Goal: Find specific page/section: Find specific page/section

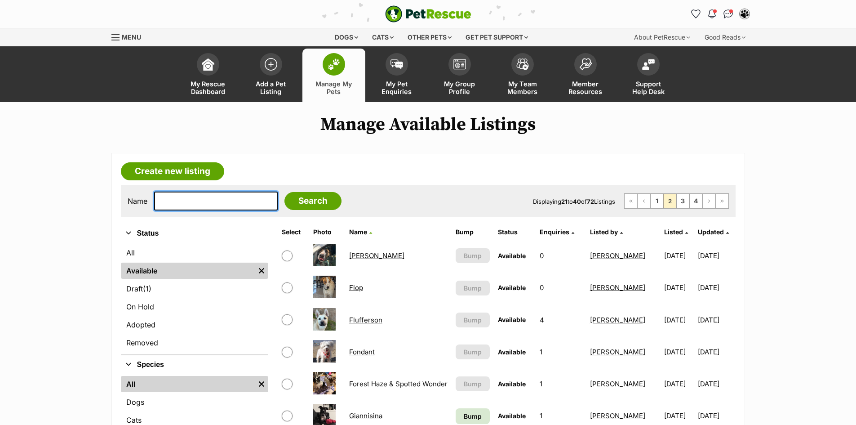
click at [161, 200] on input "text" at bounding box center [216, 200] width 124 height 19
type input "breezer"
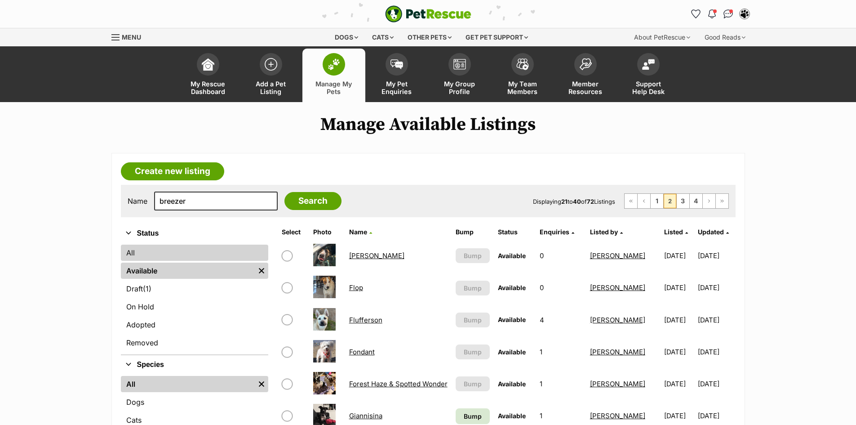
click at [151, 254] on link "All" at bounding box center [194, 252] width 147 height 16
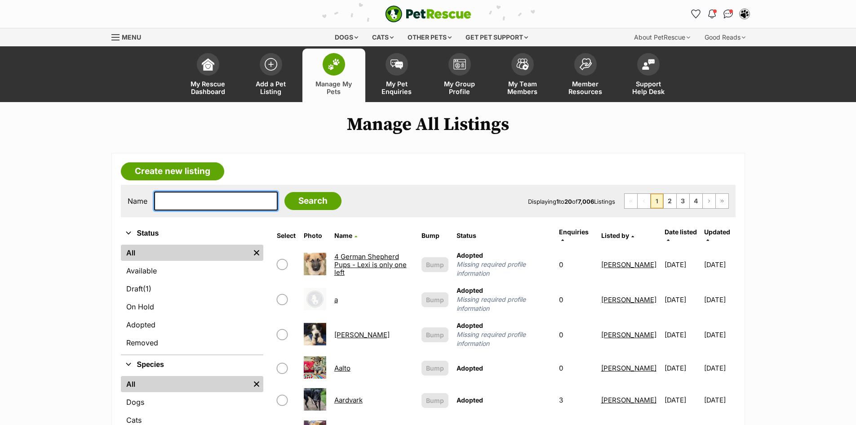
click at [190, 205] on input "text" at bounding box center [216, 200] width 124 height 19
type input "breezer"
click at [284, 192] on input "Search" at bounding box center [312, 201] width 57 height 18
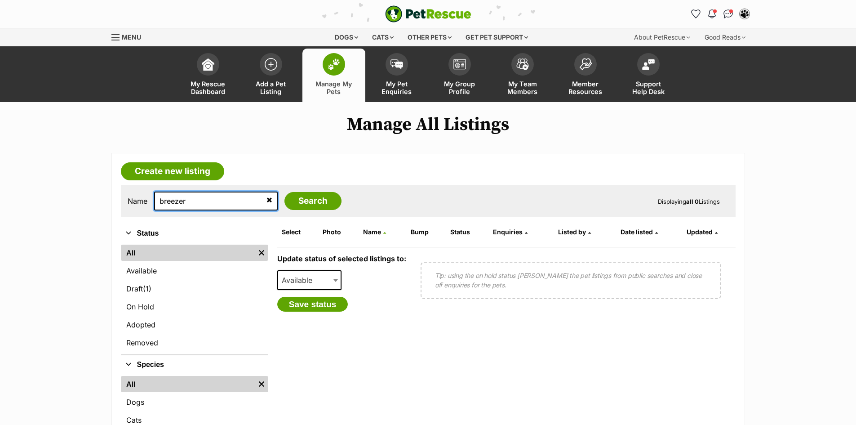
click at [186, 198] on input "breezer" at bounding box center [216, 200] width 124 height 19
type input "breeza"
click at [289, 198] on input "Search" at bounding box center [312, 201] width 57 height 18
